Goal: Task Accomplishment & Management: Complete application form

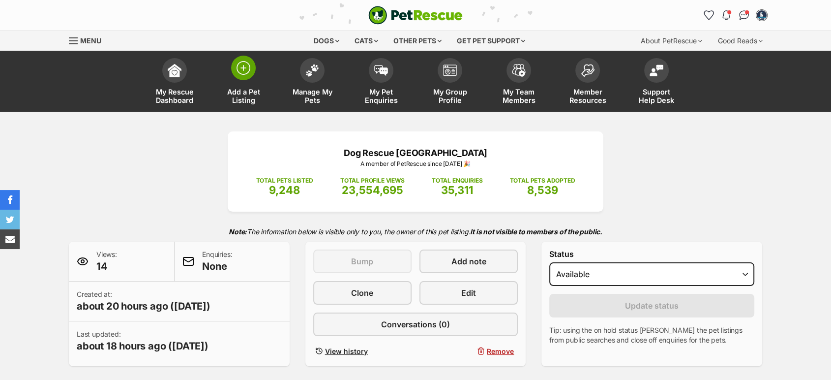
click at [246, 82] on link "Add a Pet Listing" at bounding box center [243, 82] width 69 height 59
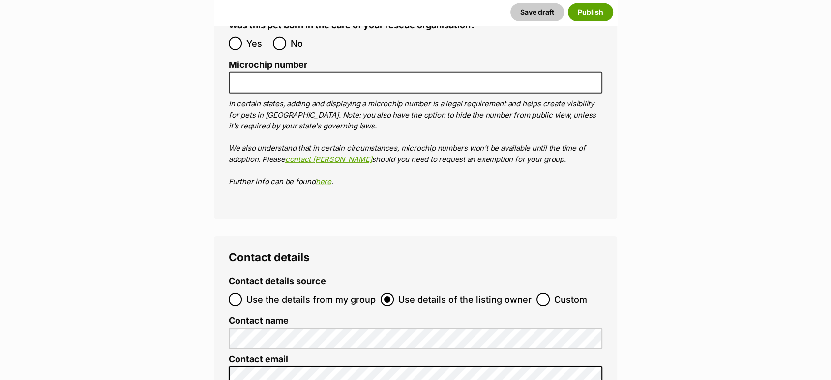
scroll to position [3059, 0]
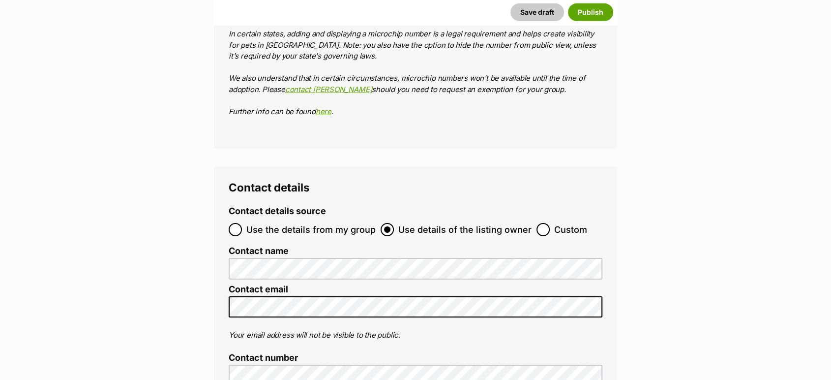
click at [546, 223] on label "Custom" at bounding box center [561, 229] width 51 height 13
click at [546, 223] on input "Custom" at bounding box center [542, 229] width 13 height 13
radio input "true"
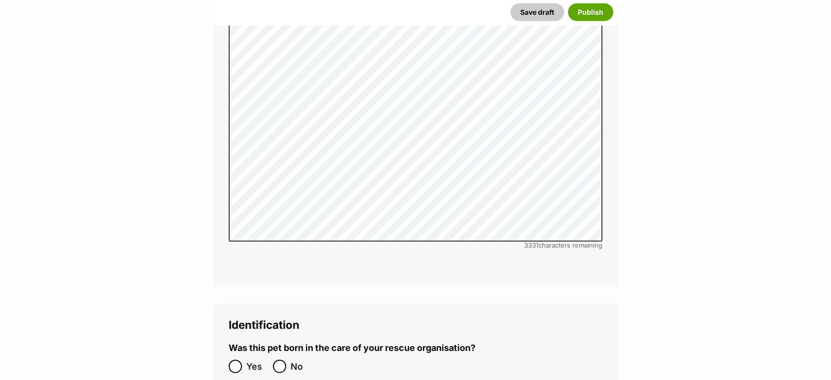
scroll to position [2731, 0]
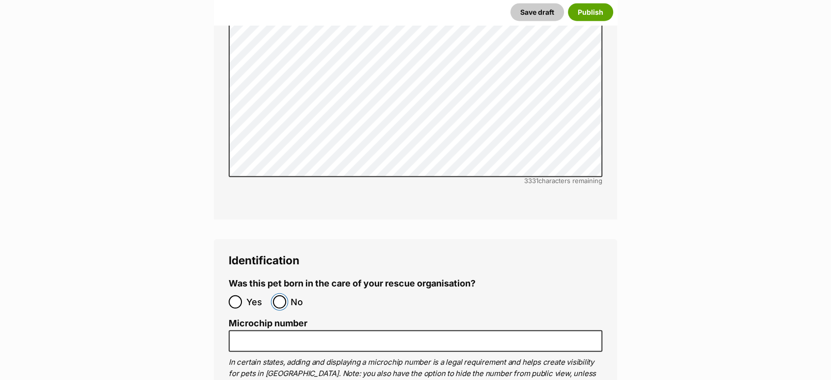
click at [284, 295] on input "No" at bounding box center [279, 301] width 13 height 13
radio input "true"
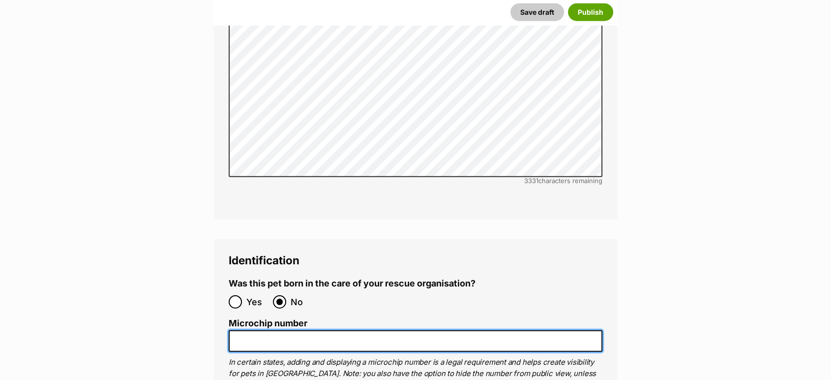
click at [291, 330] on input "Microchip number" at bounding box center [416, 341] width 374 height 22
paste input "900079000403081"
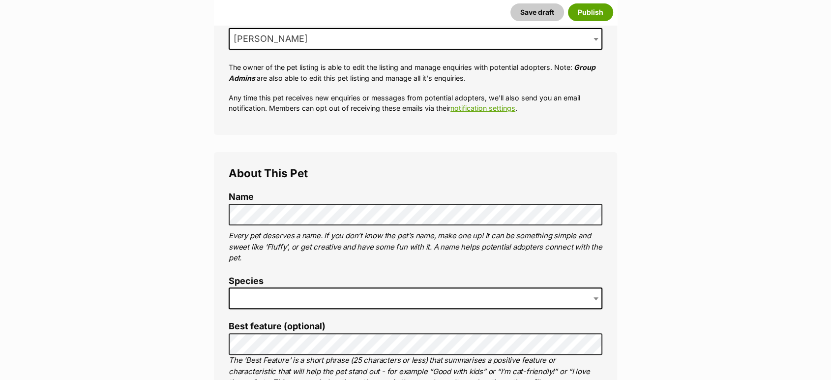
scroll to position [218, 0]
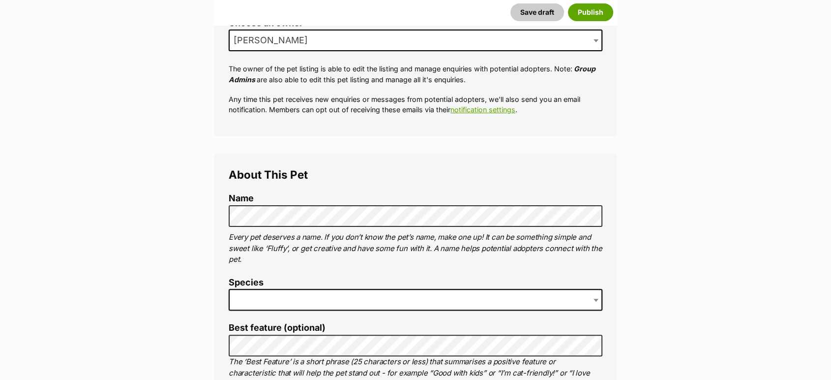
type input "900079000403081"
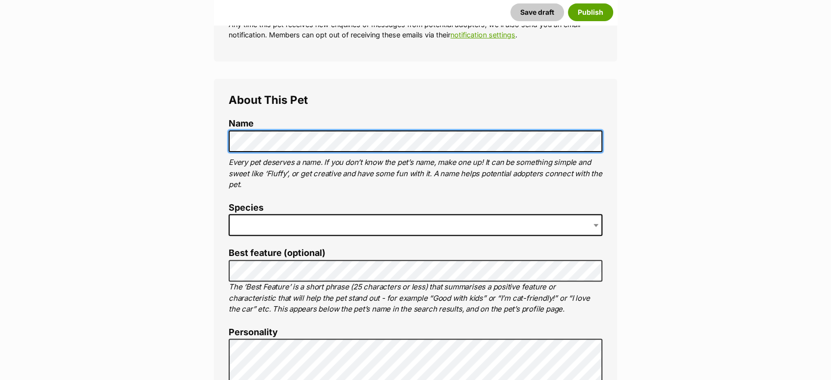
scroll to position [382, 0]
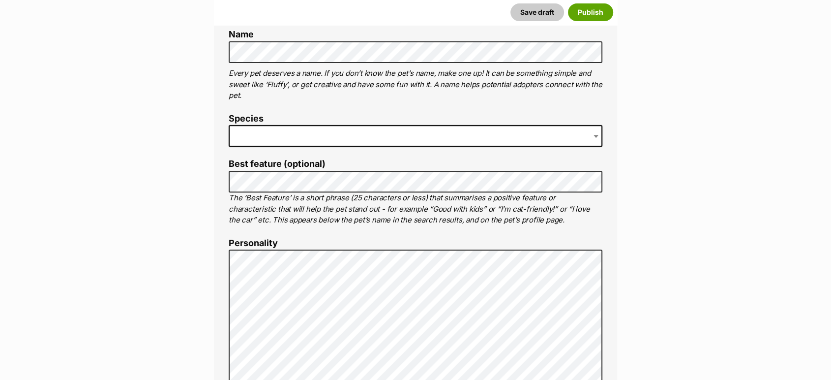
click at [274, 142] on span at bounding box center [416, 136] width 374 height 22
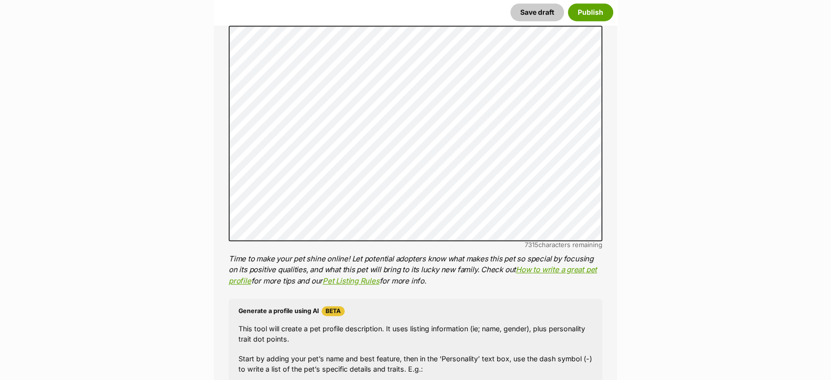
scroll to position [551, 0]
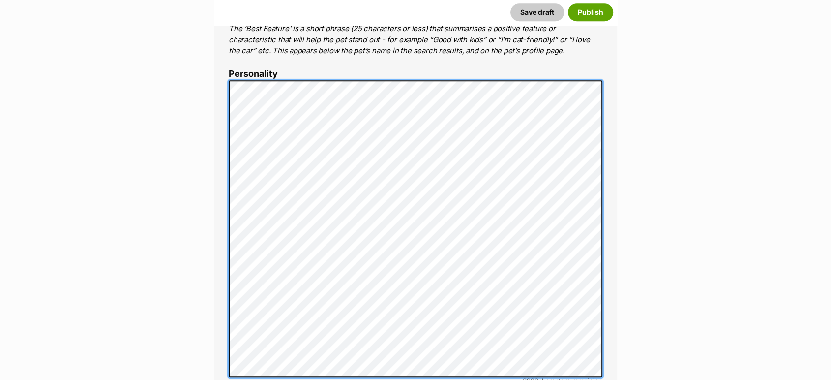
click at [214, 286] on div "About This Pet Name Henlo there, it looks like you might be using the pet name …" at bounding box center [415, 273] width 403 height 904
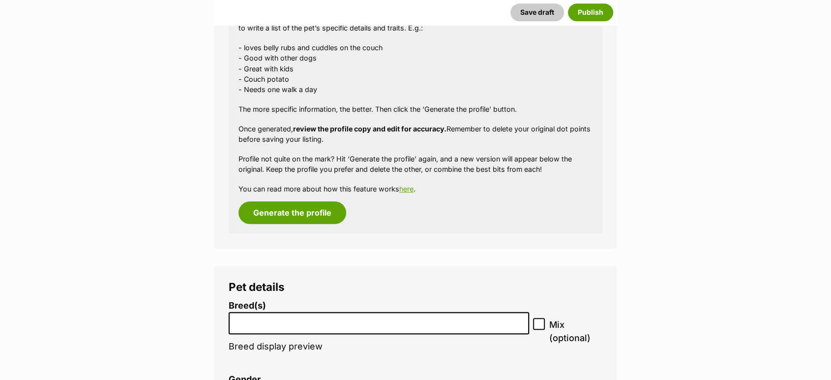
scroll to position [1153, 0]
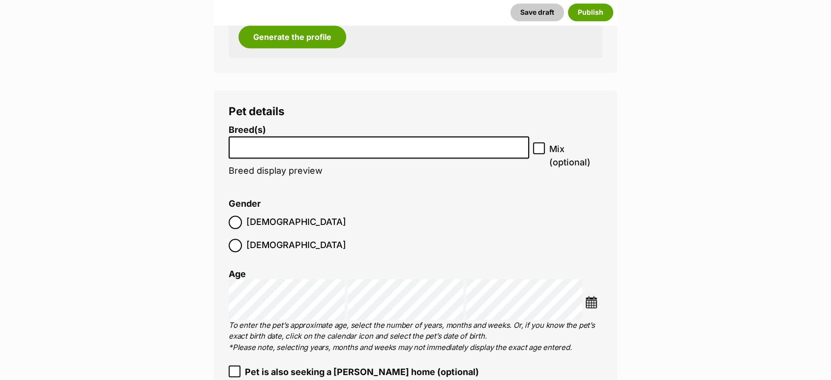
click at [278, 146] on input "search" at bounding box center [379, 145] width 294 height 10
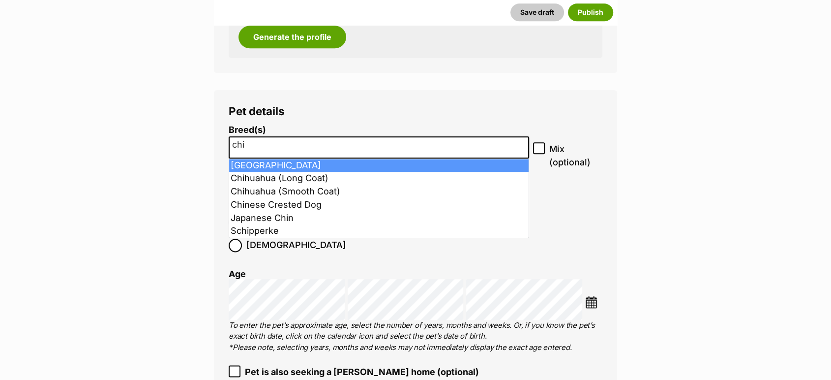
type input "chi"
select select "59"
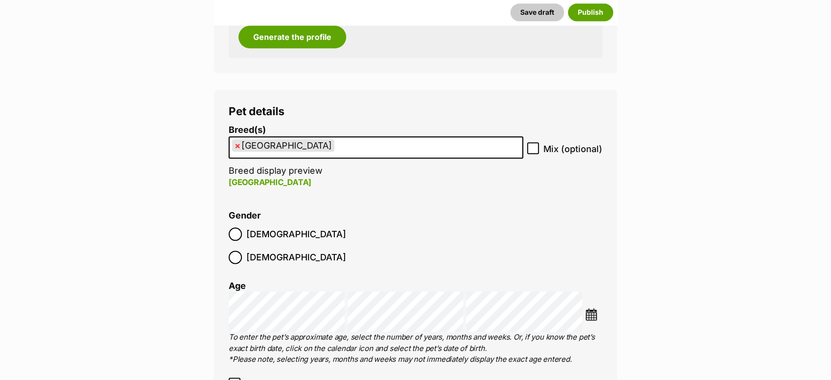
click at [248, 233] on span "Male" at bounding box center [296, 233] width 100 height 13
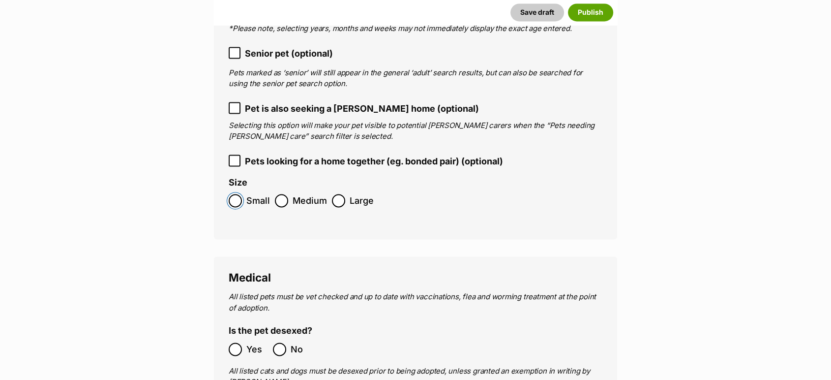
scroll to position [1753, 0]
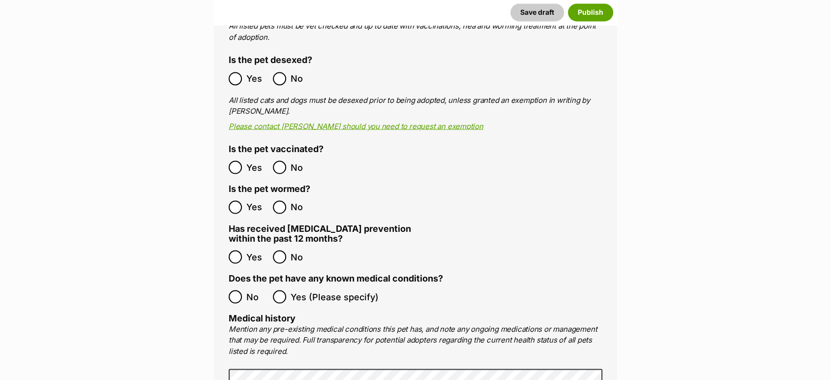
click at [240, 67] on ol "Yes No" at bounding box center [322, 78] width 187 height 23
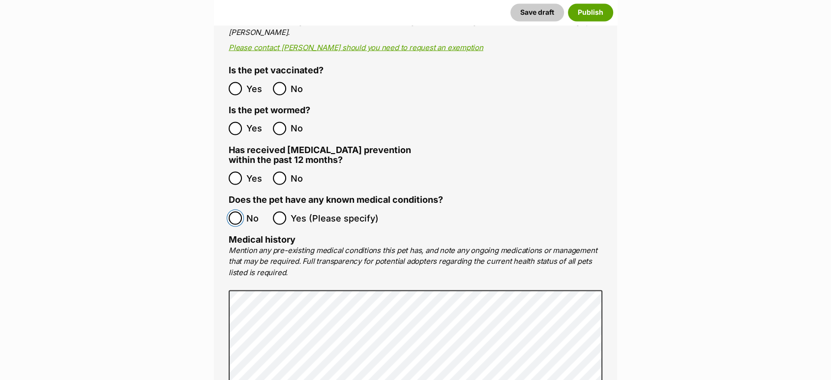
scroll to position [2081, 0]
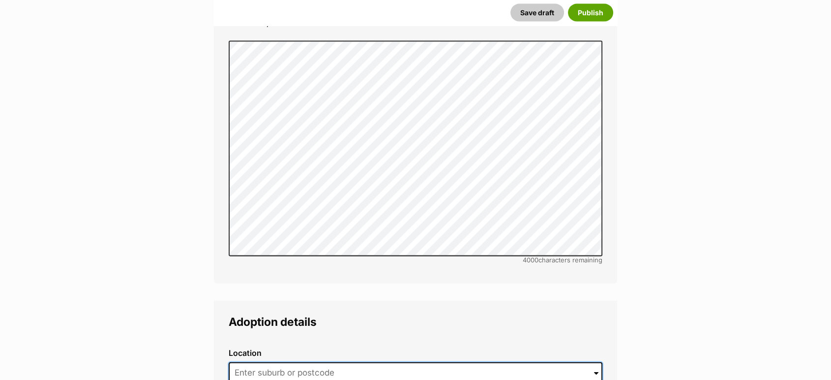
click at [262, 362] on input at bounding box center [416, 373] width 374 height 22
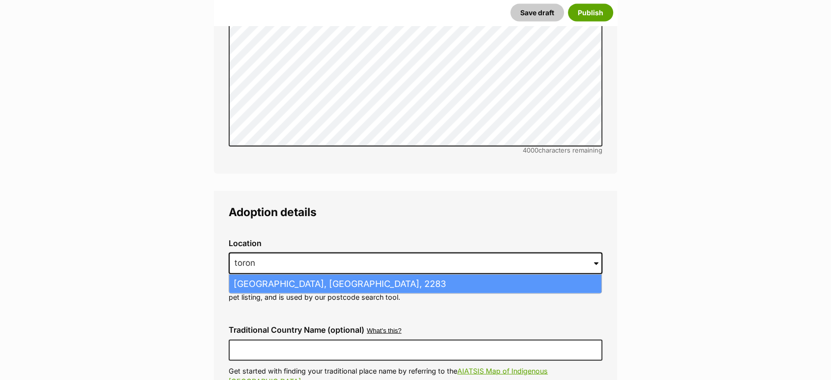
click at [314, 274] on li "Toronto, New South Wales, 2283" at bounding box center [415, 283] width 372 height 19
type input "Toronto, New South Wales, 2283"
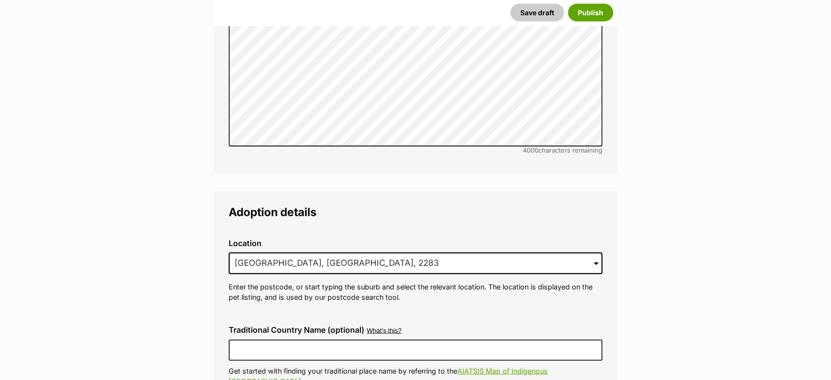
scroll to position [2409, 0]
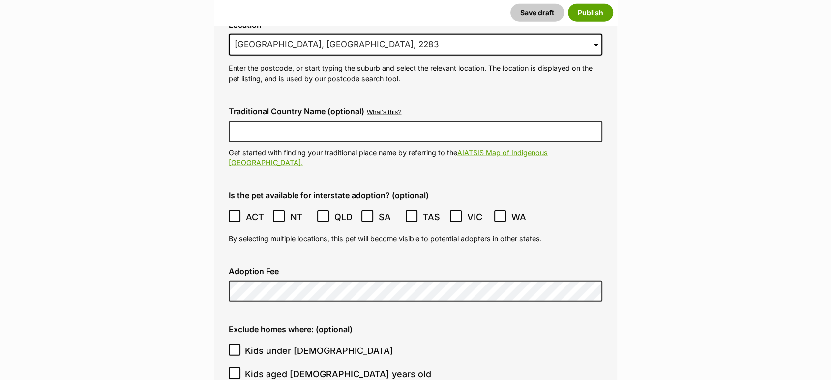
click at [233, 212] on icon at bounding box center [234, 215] width 7 height 7
click at [323, 212] on icon at bounding box center [323, 215] width 7 height 7
click at [456, 212] on icon at bounding box center [455, 215] width 7 height 7
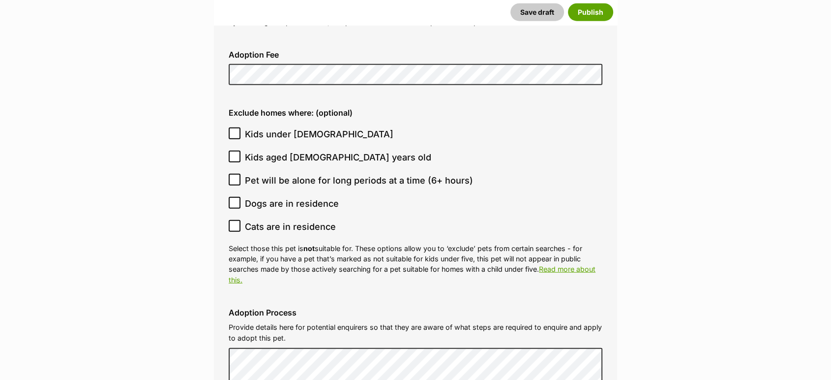
scroll to position [2628, 0]
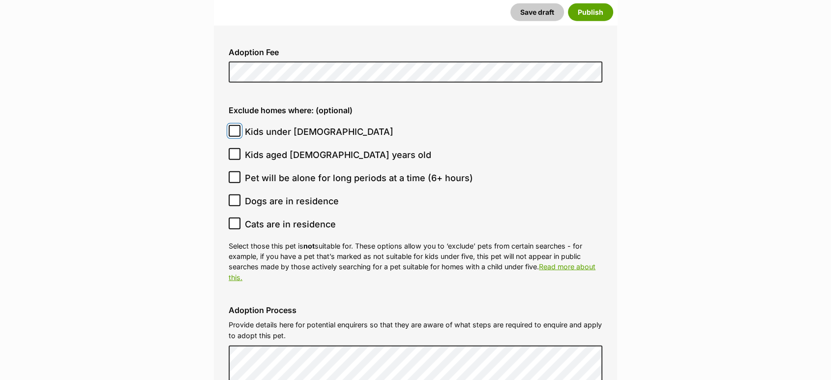
click at [236, 125] on input "Kids under 5 years old" at bounding box center [235, 131] width 12 height 12
checkbox input "true"
drag, startPoint x: 231, startPoint y: 146, endPoint x: 251, endPoint y: 162, distance: 26.6
click at [231, 171] on span at bounding box center [235, 177] width 12 height 13
click at [231, 171] on input "Pet will be alone for long periods at a time (6+ hours)" at bounding box center [235, 177] width 12 height 12
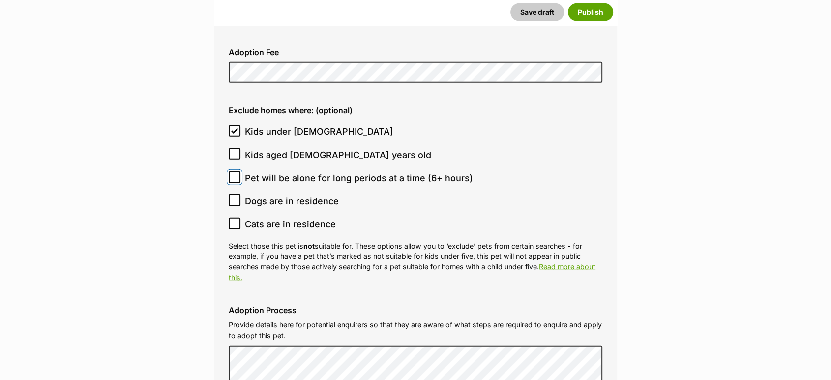
checkbox input "true"
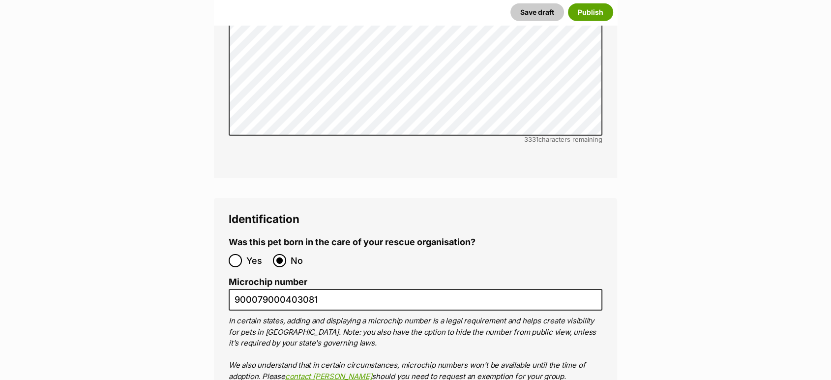
scroll to position [3283, 0]
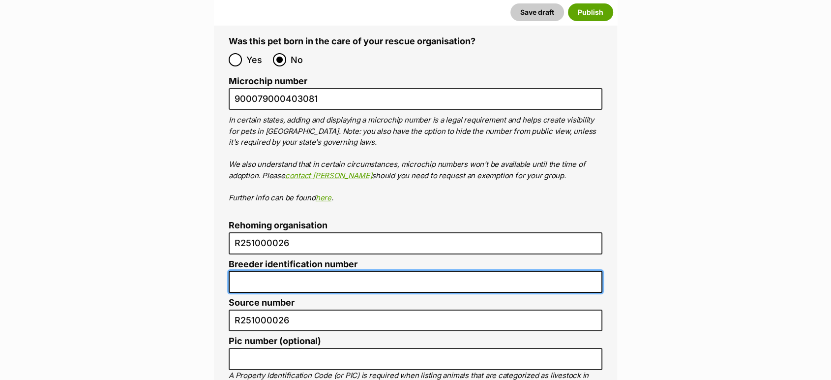
click at [265, 270] on input "Breeder identification number" at bounding box center [416, 281] width 374 height 22
type input "N/A"
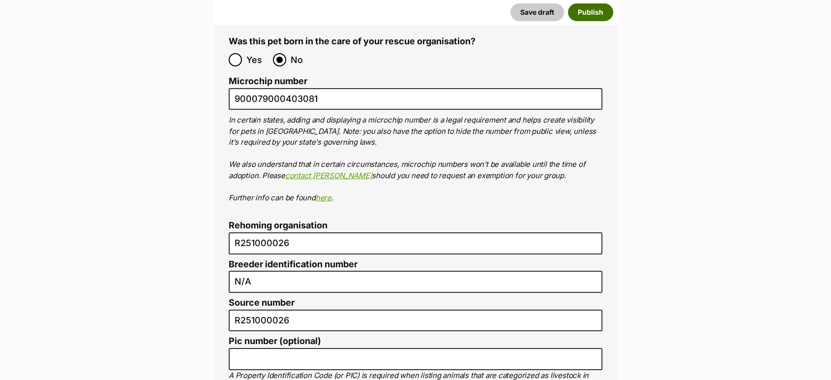
click at [574, 6] on button "Publish" at bounding box center [590, 12] width 45 height 18
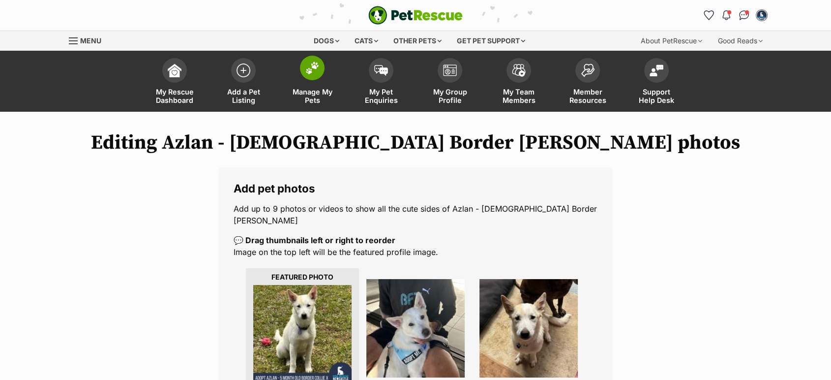
click at [319, 72] on span at bounding box center [312, 68] width 25 height 25
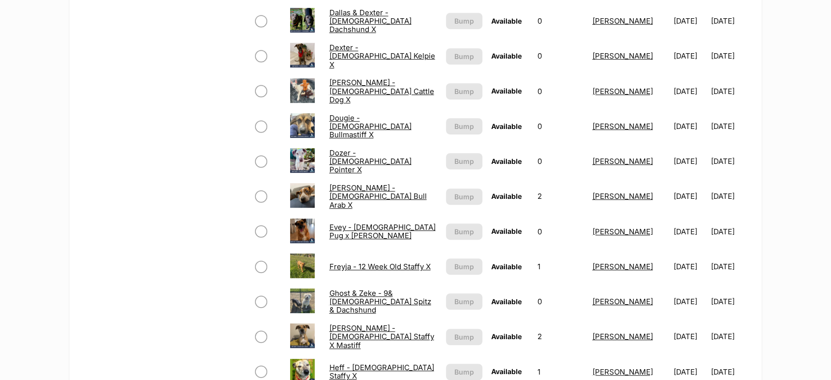
scroll to position [546, 0]
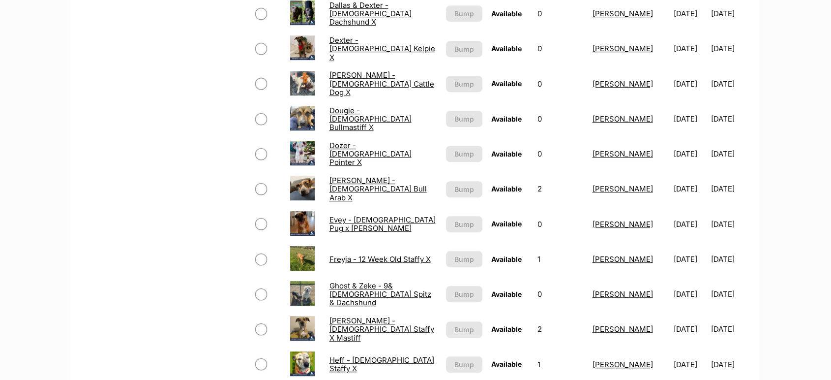
click at [349, 118] on link "Dougie - 2 Year Old Bullmastiff X" at bounding box center [370, 119] width 82 height 27
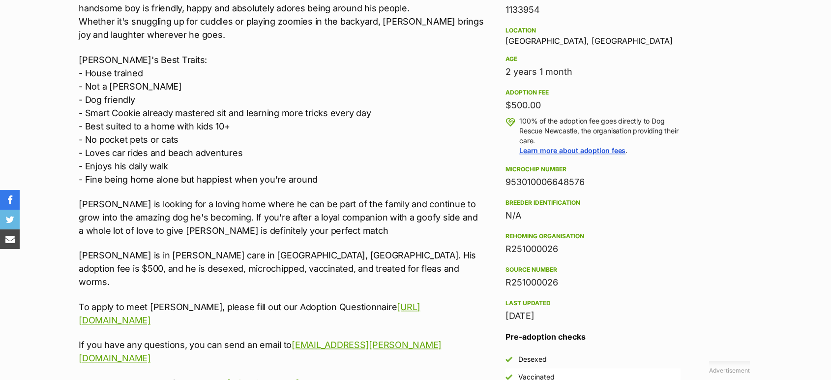
drag, startPoint x: 288, startPoint y: 311, endPoint x: 79, endPoint y: 228, distance: 225.3
click at [79, 228] on div "Meet [PERSON_NAME]-The Big Softie with a Heart of Gold [PERSON_NAME] is a [DEMO…" at bounding box center [282, 177] width 406 height 426
copy div "[PERSON_NAME] is in [PERSON_NAME] care in [GEOGRAPHIC_DATA], [GEOGRAPHIC_DATA].…"
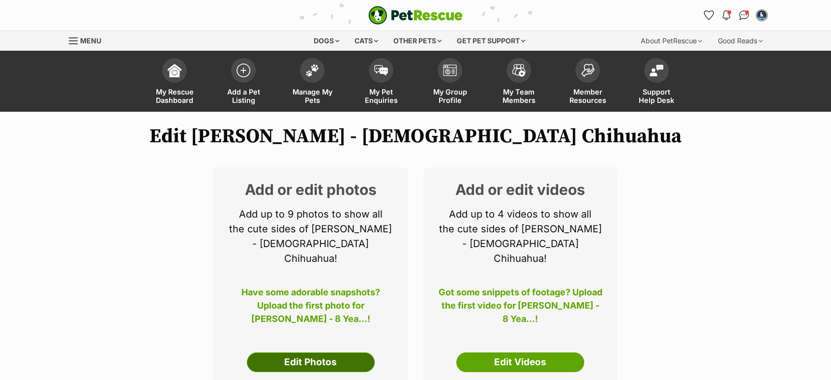
click at [301, 352] on link "Edit Photos" at bounding box center [311, 362] width 128 height 20
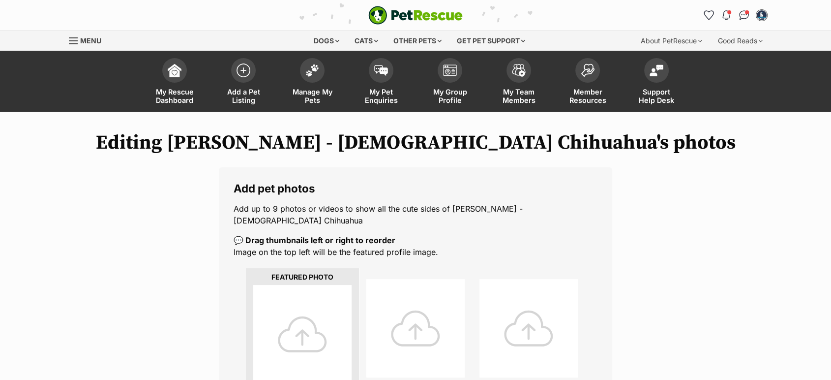
click at [315, 322] on div at bounding box center [302, 334] width 98 height 98
click at [313, 329] on div at bounding box center [302, 334] width 98 height 98
click at [306, 328] on div at bounding box center [302, 334] width 98 height 98
click at [307, 328] on div at bounding box center [302, 334] width 98 height 98
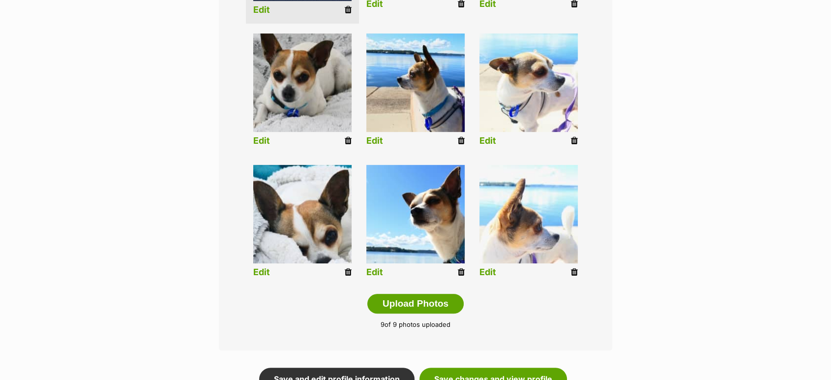
scroll to position [492, 0]
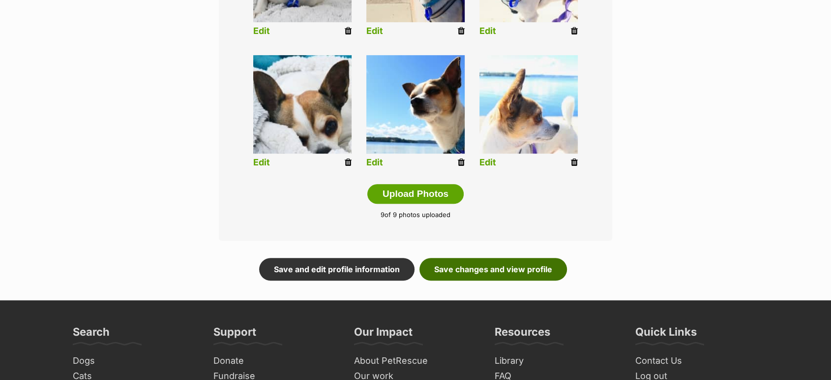
click at [531, 258] on link "Save changes and view profile" at bounding box center [493, 269] width 148 height 23
